Goal: Task Accomplishment & Management: Manage account settings

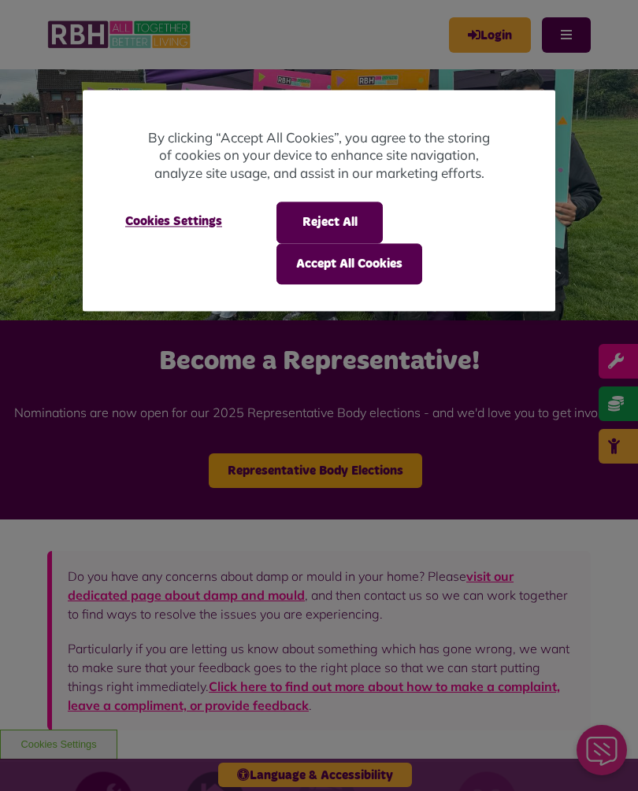
click at [409, 262] on button "Accept All Cookies" at bounding box center [349, 263] width 146 height 41
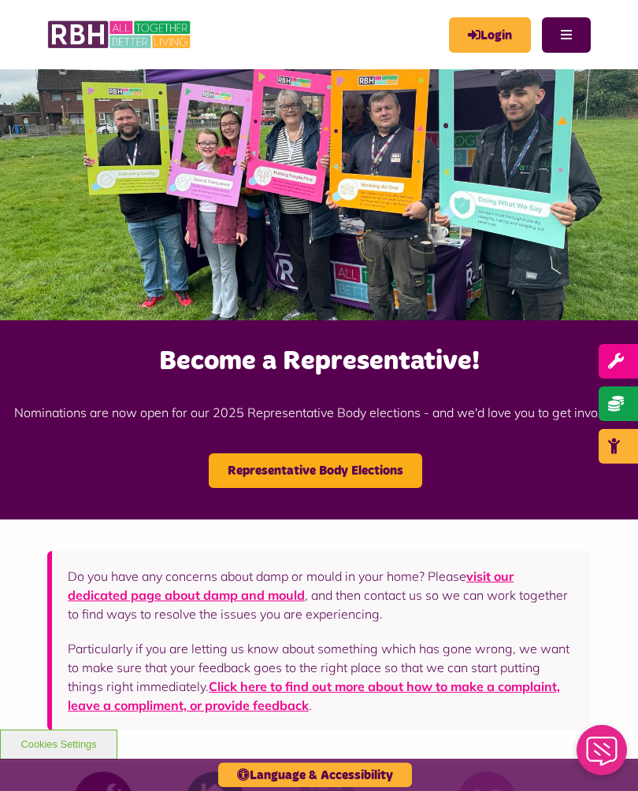
click at [491, 36] on link "Login" at bounding box center [490, 34] width 82 height 35
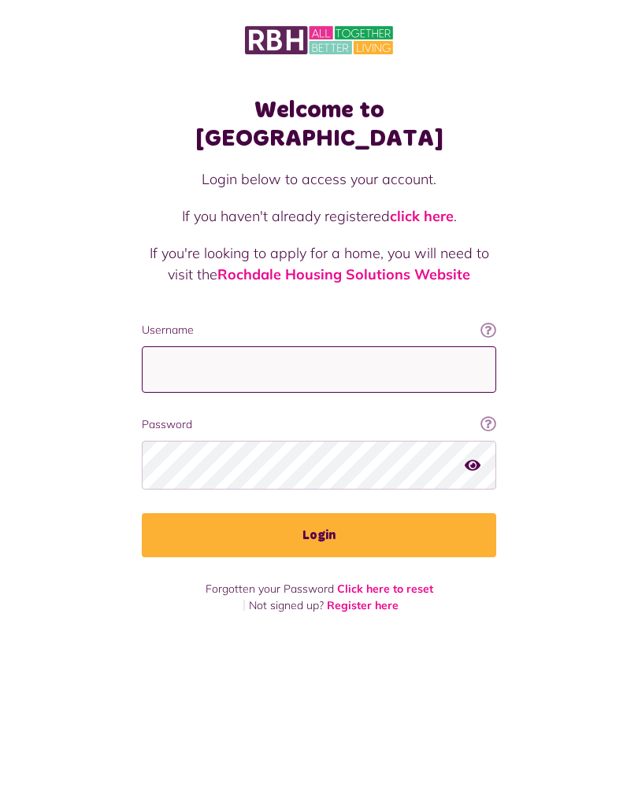
type input "**********"
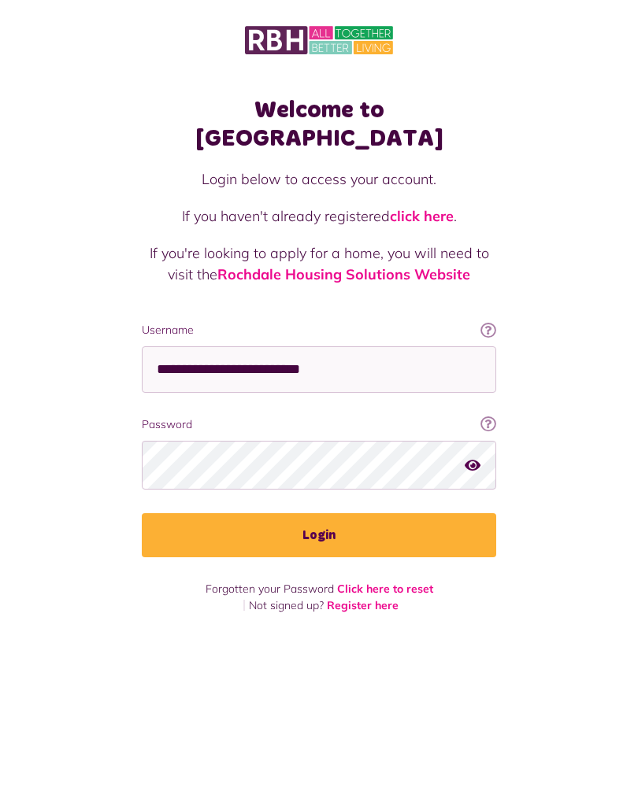
click at [319, 513] on button "Login" at bounding box center [319, 535] width 354 height 44
click at [327, 513] on button "Login" at bounding box center [319, 535] width 354 height 44
click at [345, 518] on button "Login" at bounding box center [319, 535] width 354 height 44
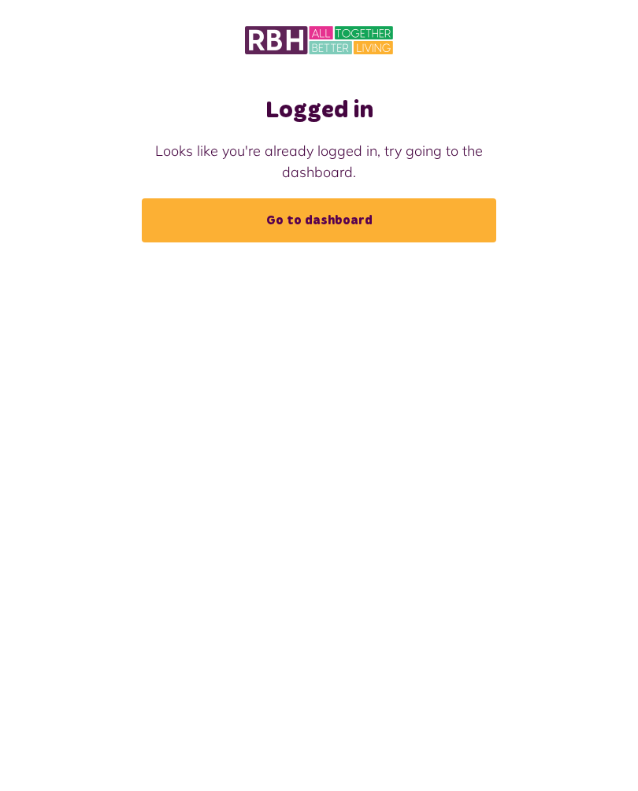
click at [390, 221] on link "Go to dashboard" at bounding box center [319, 220] width 354 height 44
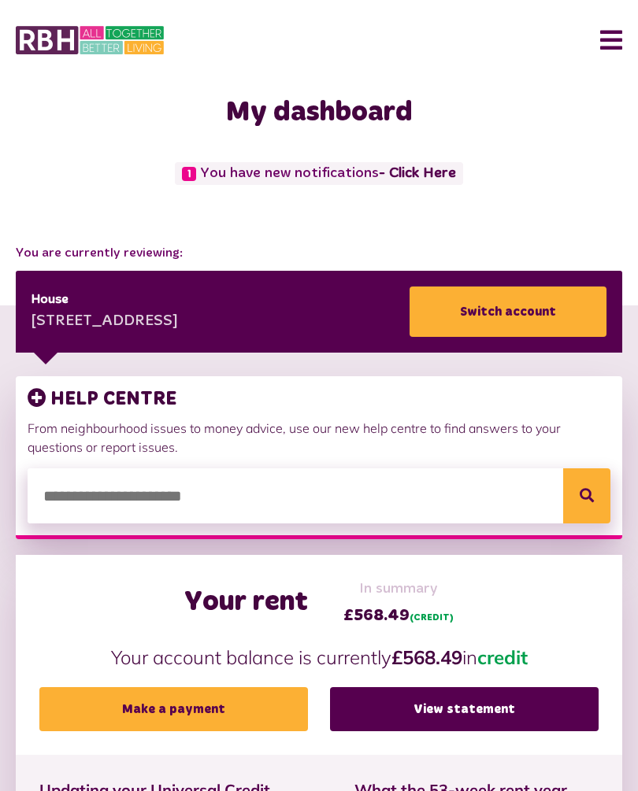
click at [405, 179] on link "- Click Here" at bounding box center [417, 173] width 77 height 14
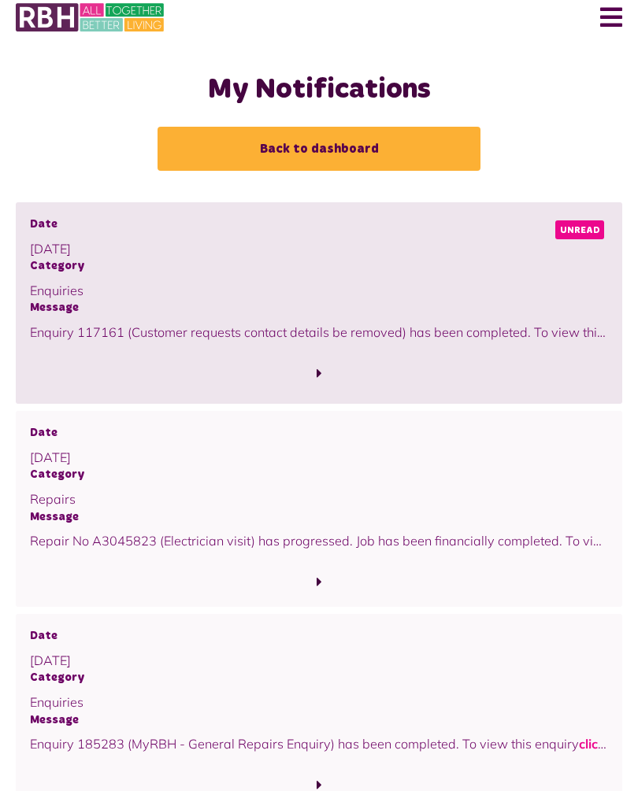
scroll to position [31, 0]
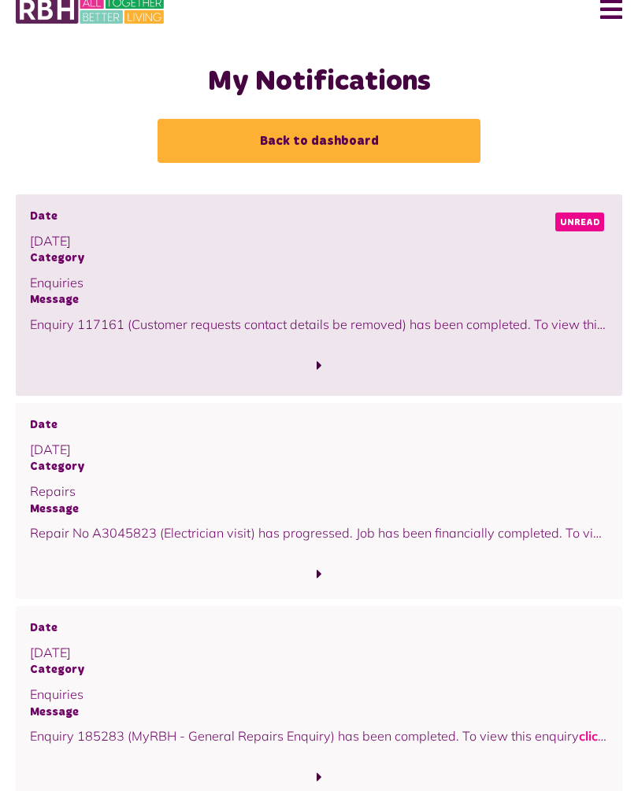
click at [580, 216] on span "Unread" at bounding box center [579, 222] width 49 height 19
click at [588, 218] on span "Unread" at bounding box center [579, 222] width 49 height 19
click at [599, 225] on span "Unread" at bounding box center [579, 222] width 49 height 19
click at [587, 218] on span "Unread" at bounding box center [579, 222] width 49 height 19
click at [579, 219] on span "Unread" at bounding box center [579, 222] width 49 height 19
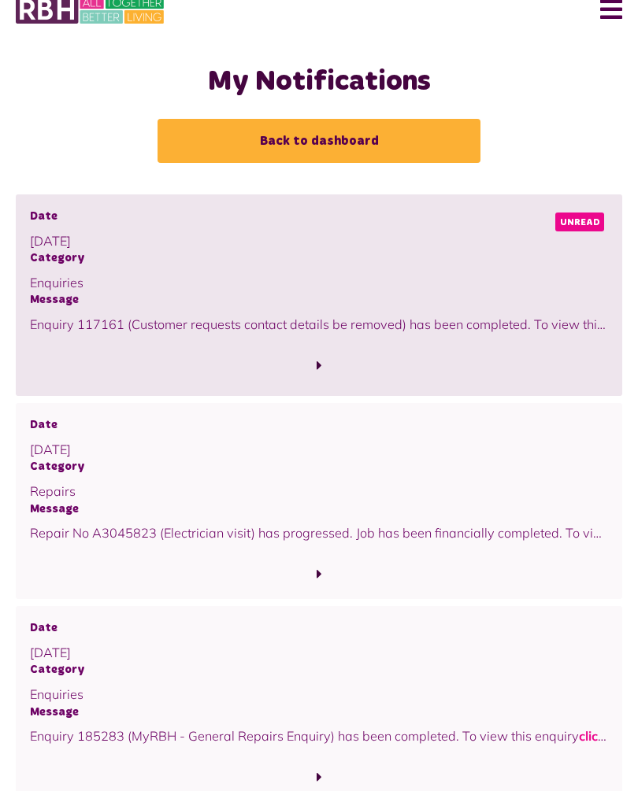
click at [572, 319] on p "Enquiry 117161 (Customer requests contact details be removed) has been complete…" at bounding box center [319, 324] width 578 height 19
click at [590, 334] on div at bounding box center [319, 355] width 578 height 43
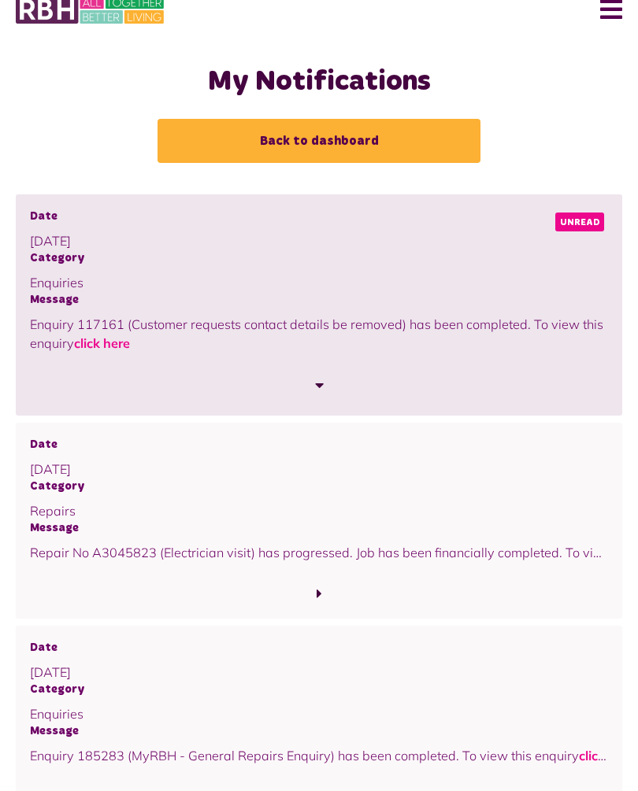
click at [245, 315] on p "Enquiry 117161 (Customer requests contact details be removed) has been complete…" at bounding box center [319, 334] width 578 height 39
click at [120, 345] on link "click here" at bounding box center [102, 343] width 56 height 16
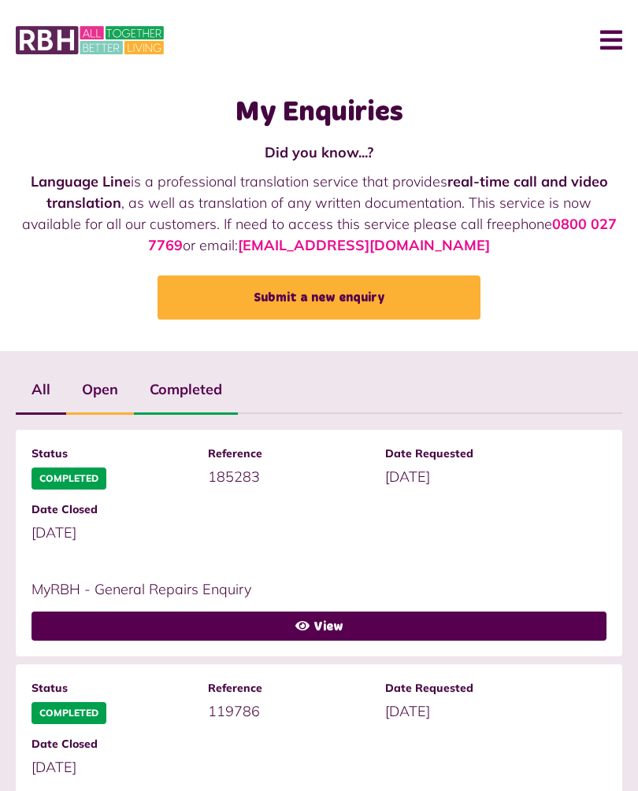
click at [612, 47] on button "Menu" at bounding box center [605, 40] width 34 height 49
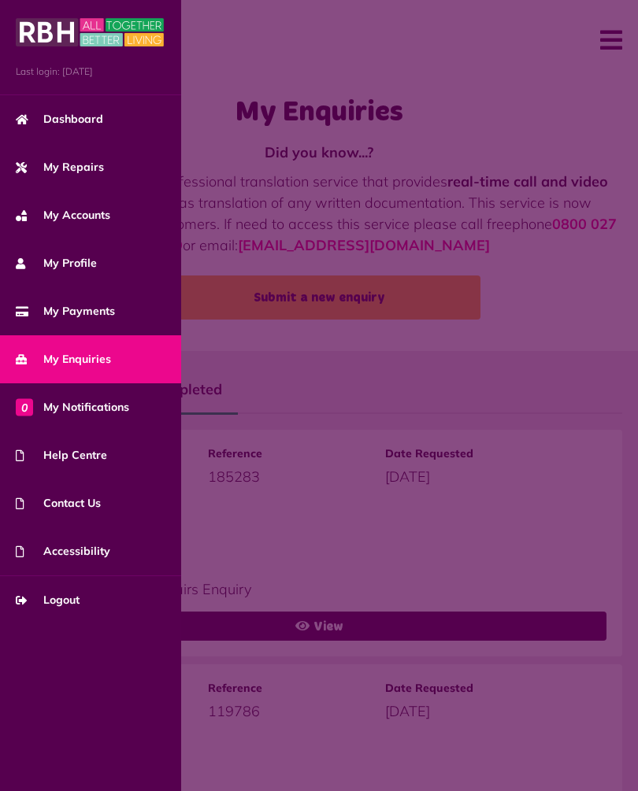
click at [91, 173] on span "My Repairs" at bounding box center [60, 167] width 88 height 17
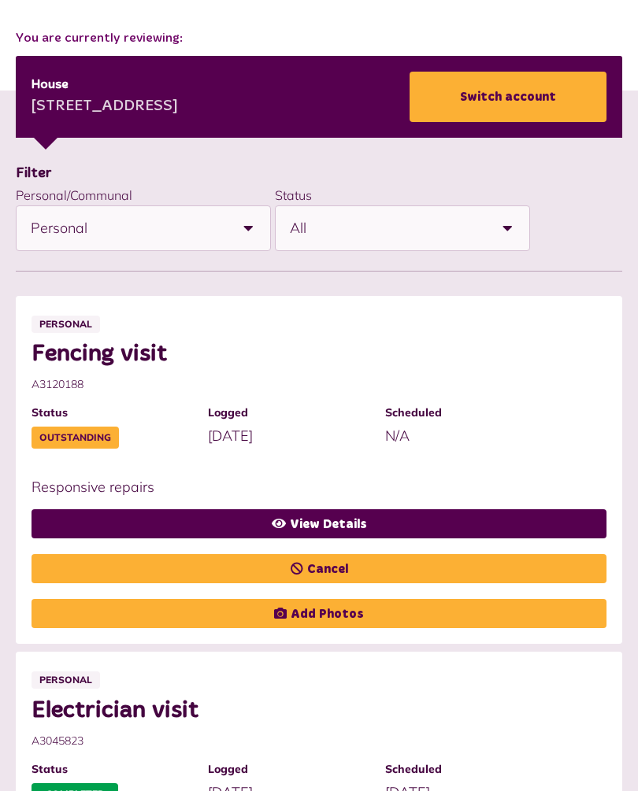
scroll to position [213, 0]
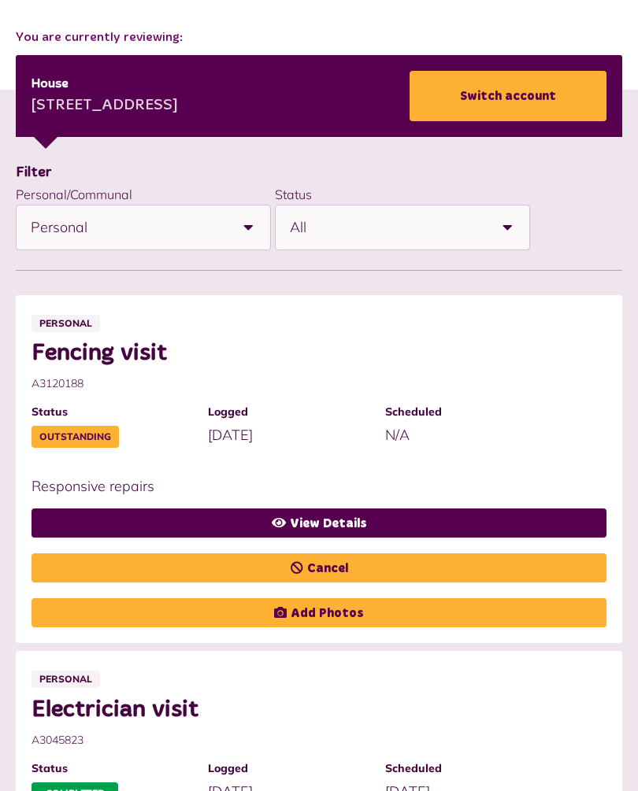
click at [340, 512] on link "View Details" at bounding box center [318, 523] width 575 height 29
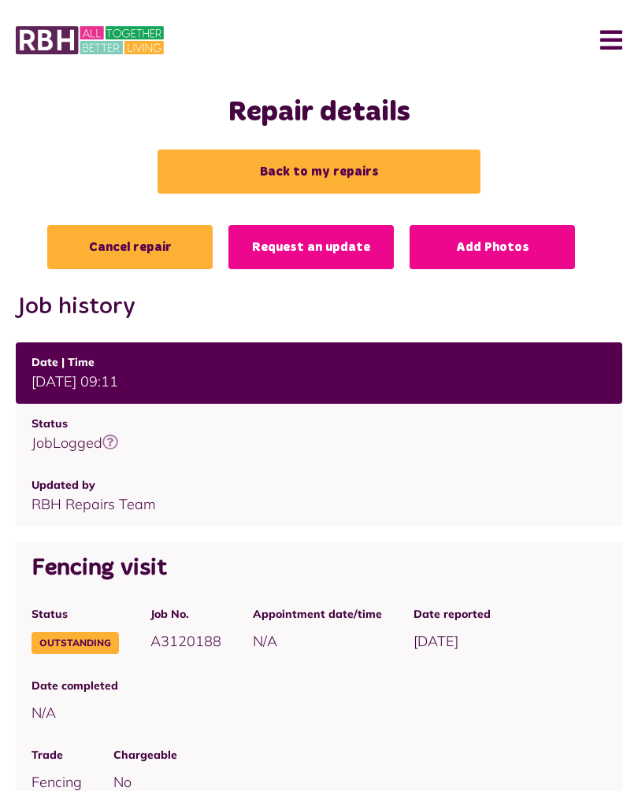
click at [614, 42] on button "Menu" at bounding box center [605, 40] width 34 height 49
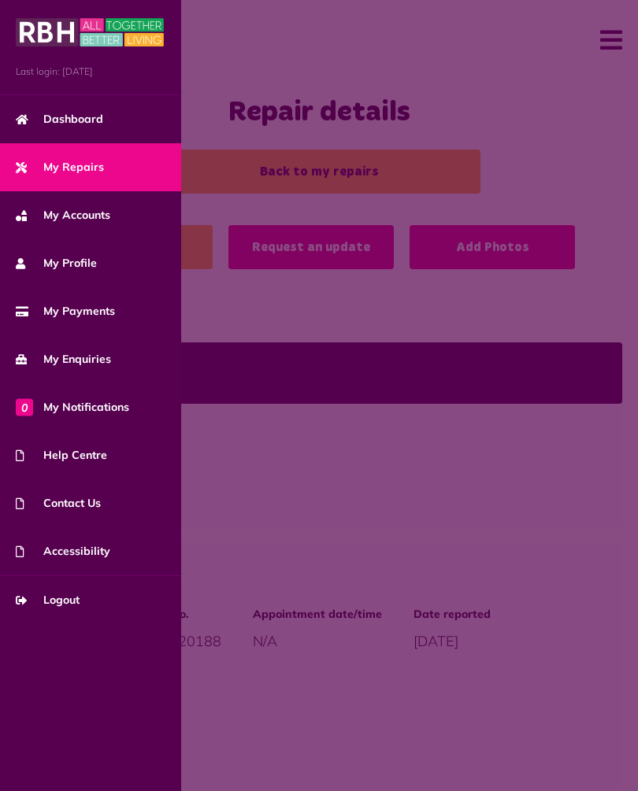
click at [72, 598] on span "Logout" at bounding box center [48, 600] width 64 height 17
